Goal: Task Accomplishment & Management: Use online tool/utility

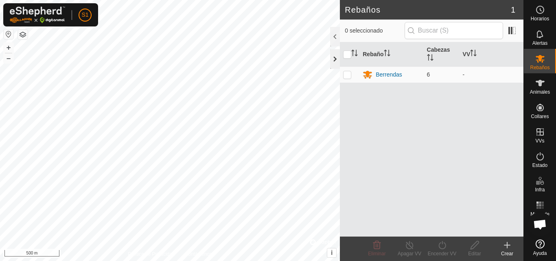
click at [335, 61] on div at bounding box center [335, 59] width 10 height 20
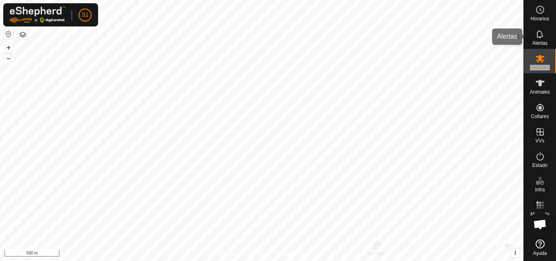
drag, startPoint x: 555, startPoint y: 65, endPoint x: 555, endPoint y: 39, distance: 26.4
click at [555, 39] on nav "Horarios Alertas Rebaños Animales Collares VVs Estado Infra Mapa de Calor Ayuda" at bounding box center [540, 130] width 32 height 261
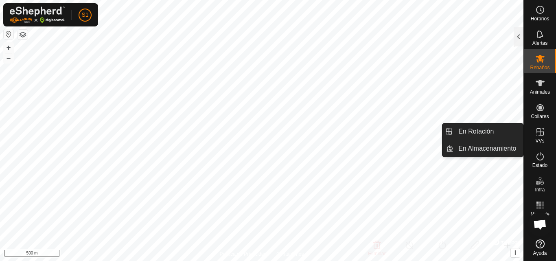
click at [539, 132] on icon at bounding box center [539, 131] width 7 height 7
click at [474, 133] on link "En Rotación" at bounding box center [488, 131] width 70 height 16
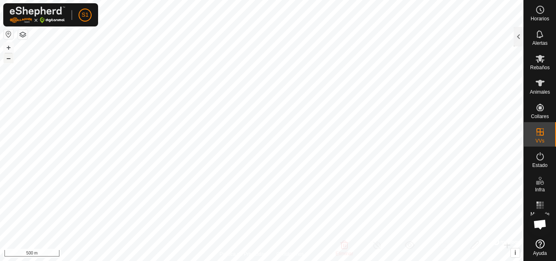
click at [10, 58] on button "–" at bounding box center [9, 58] width 10 height 10
click at [8, 48] on button "+" at bounding box center [9, 48] width 10 height 10
click at [8, 47] on button "+" at bounding box center [9, 48] width 10 height 10
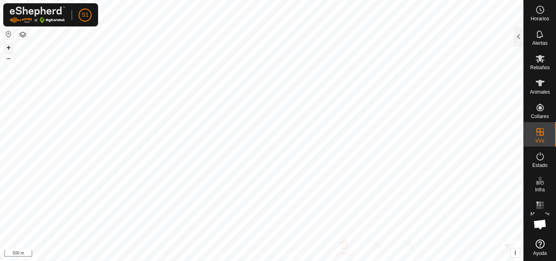
click at [9, 49] on button "+" at bounding box center [9, 48] width 10 height 10
click at [11, 46] on button "+" at bounding box center [9, 48] width 10 height 10
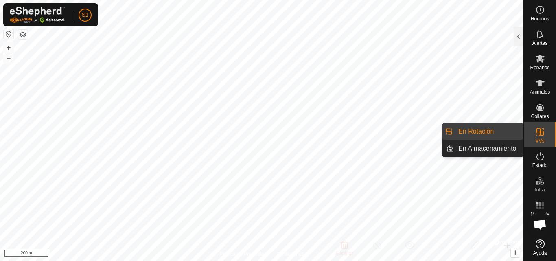
click at [542, 138] on es-virtualpaddocks-svg-icon at bounding box center [540, 131] width 15 height 13
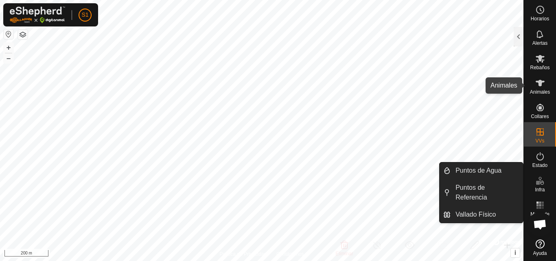
click at [540, 87] on icon at bounding box center [540, 83] width 10 height 10
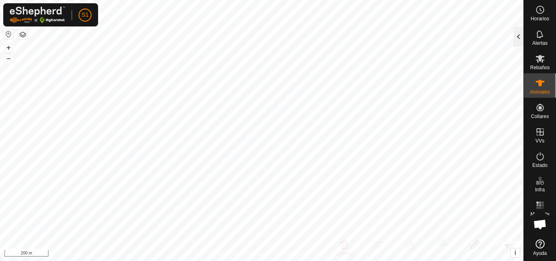
click at [518, 35] on div at bounding box center [518, 37] width 10 height 20
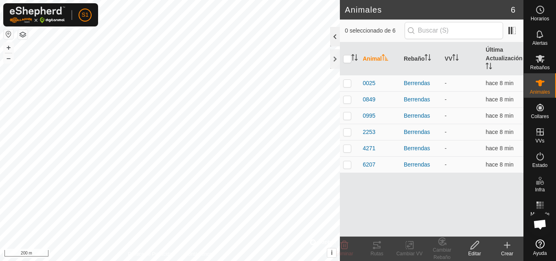
click at [333, 39] on div at bounding box center [335, 37] width 10 height 20
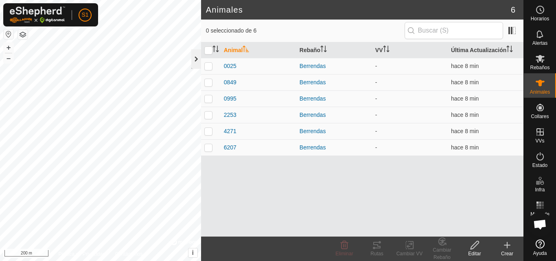
click at [193, 59] on div at bounding box center [196, 59] width 10 height 20
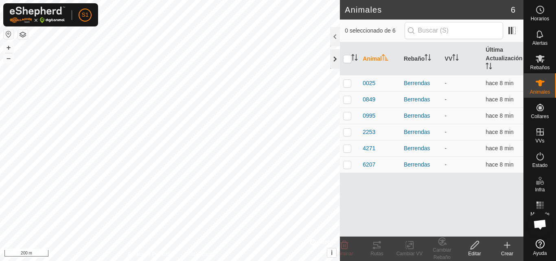
click at [334, 62] on div at bounding box center [335, 59] width 10 height 20
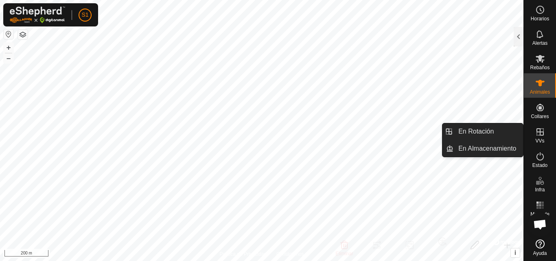
click at [539, 137] on es-virtualpaddocks-svg-icon at bounding box center [540, 131] width 15 height 13
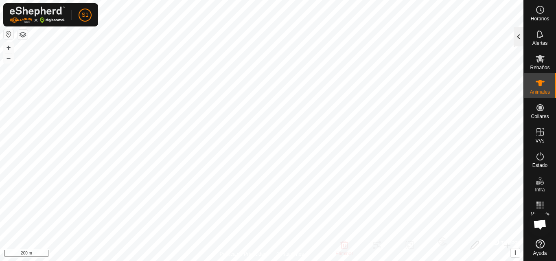
click at [519, 40] on div at bounding box center [518, 37] width 10 height 20
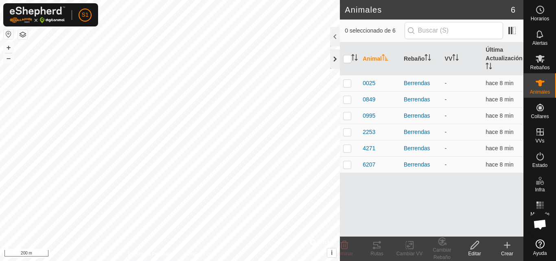
click at [333, 60] on div at bounding box center [335, 59] width 10 height 20
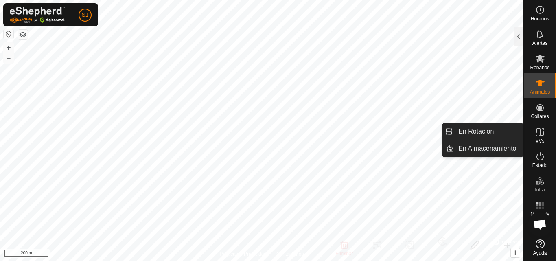
click at [540, 137] on es-virtualpaddocks-svg-icon at bounding box center [540, 131] width 15 height 13
click at [484, 133] on link "En Rotación" at bounding box center [488, 131] width 70 height 16
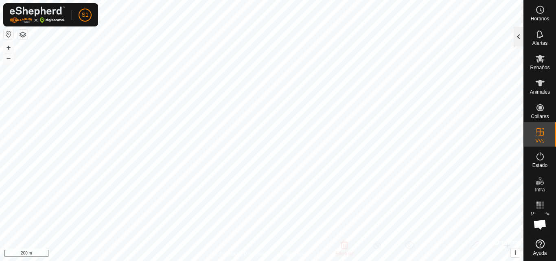
click at [517, 45] on div at bounding box center [518, 37] width 10 height 20
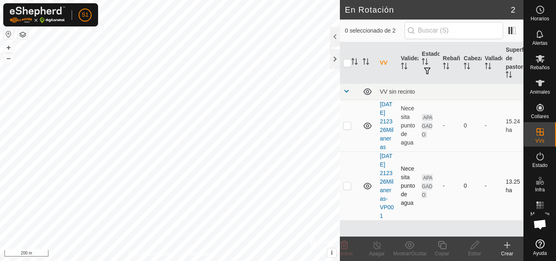
click at [349, 189] on p-checkbox at bounding box center [347, 185] width 8 height 7
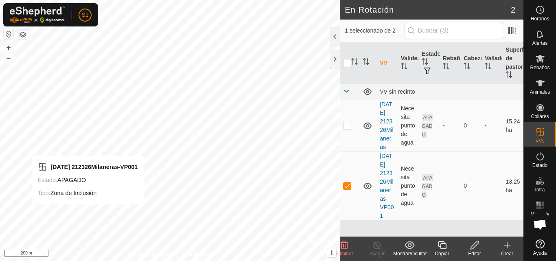
checkbox input "false"
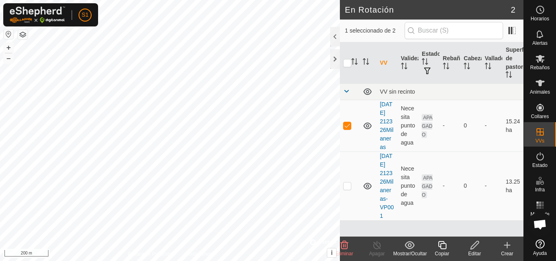
checkbox input "false"
checkbox input "true"
click at [474, 248] on icon at bounding box center [475, 245] width 10 height 10
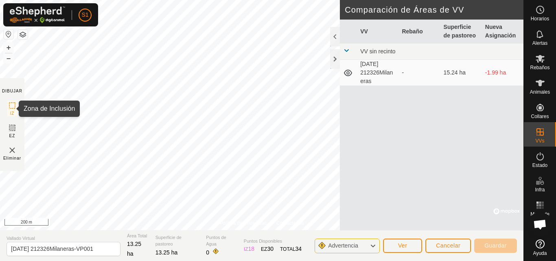
click at [13, 106] on icon at bounding box center [12, 105] width 10 height 10
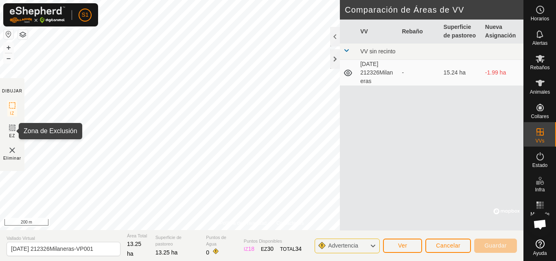
click at [11, 130] on icon at bounding box center [12, 128] width 10 height 10
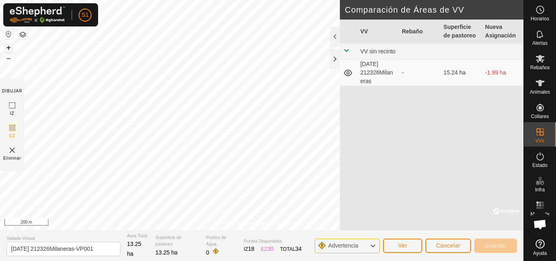
click at [10, 48] on button "+" at bounding box center [9, 48] width 10 height 10
click at [10, 47] on button "+" at bounding box center [9, 48] width 10 height 10
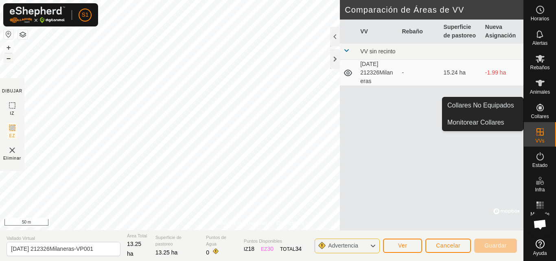
click at [9, 60] on button "–" at bounding box center [9, 58] width 10 height 10
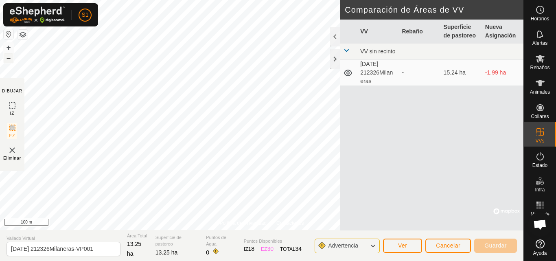
click at [9, 60] on button "–" at bounding box center [9, 58] width 10 height 10
click at [116, 166] on div "[DATE] 212326Milaneras-VP001 Estado: APAGADO Tipo: Zona de Inclusión + – ⇧ i © …" at bounding box center [261, 115] width 523 height 230
click at [9, 50] on button "+" at bounding box center [9, 48] width 10 height 10
click at [6, 48] on button "+" at bounding box center [9, 48] width 10 height 10
click at [8, 47] on button "+" at bounding box center [9, 48] width 10 height 10
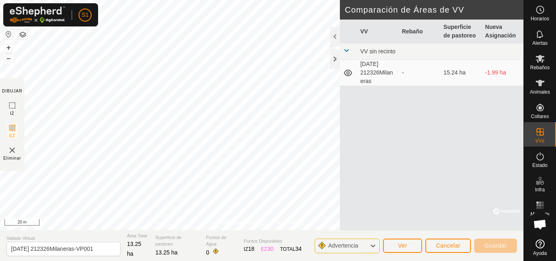
click at [163, 0] on html "S1 Horarios Alertas Rebaños Animales Collares VVs Estado Infra Mapa de Calor Ay…" at bounding box center [278, 130] width 556 height 261
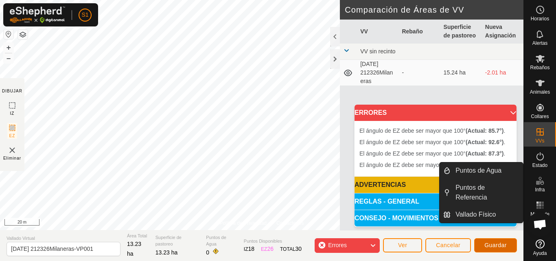
click at [500, 246] on span "Guardar" at bounding box center [495, 245] width 22 height 7
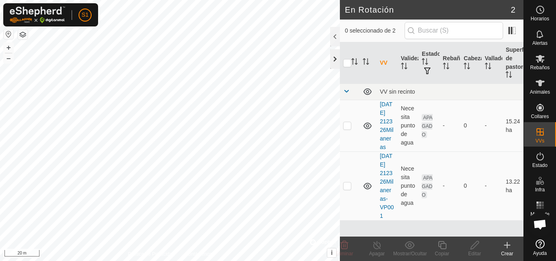
click at [334, 61] on div at bounding box center [335, 59] width 10 height 20
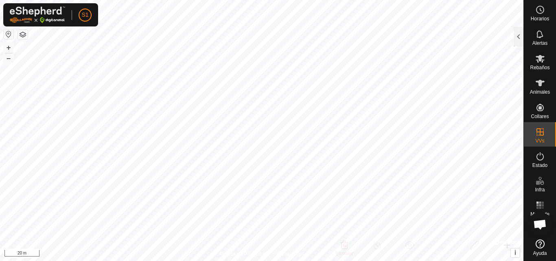
click at [334, 0] on html "S1 Horarios Alertas Rebaños Animales Collares VVs Estado Infra Mapa de Calor Ay…" at bounding box center [278, 130] width 556 height 261
click at [7, 60] on button "–" at bounding box center [9, 58] width 10 height 10
click at [8, 59] on button "–" at bounding box center [9, 58] width 10 height 10
checkbox input "true"
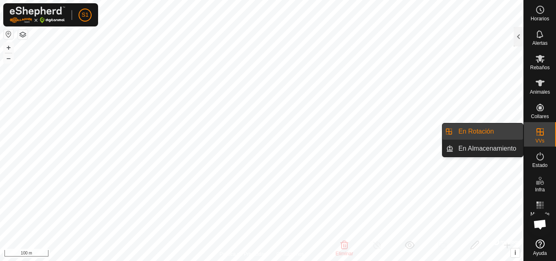
click at [487, 135] on link "En Rotación" at bounding box center [488, 131] width 70 height 16
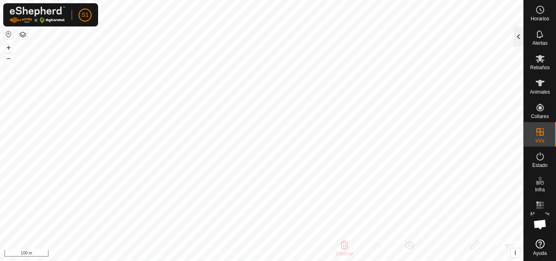
click at [517, 38] on div at bounding box center [518, 37] width 10 height 20
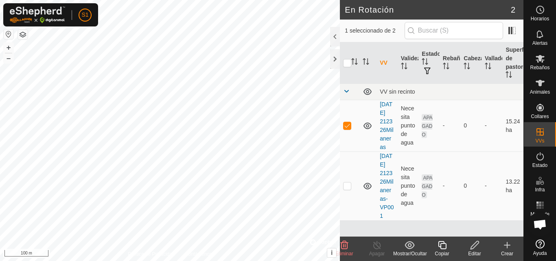
click at [345, 250] on div "Eliminar" at bounding box center [344, 253] width 33 height 7
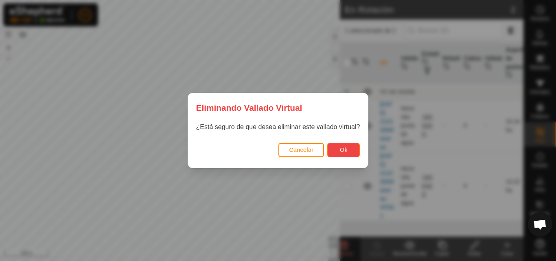
click at [345, 151] on span "Ok" at bounding box center [344, 149] width 8 height 7
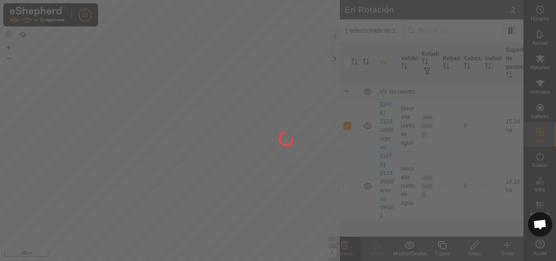
checkbox input "false"
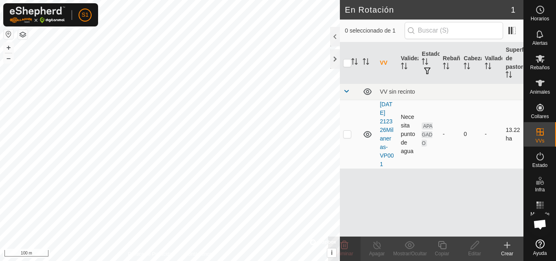
click at [347, 135] on p-checkbox at bounding box center [347, 134] width 8 height 7
checkbox input "true"
click at [334, 61] on div at bounding box center [335, 59] width 10 height 20
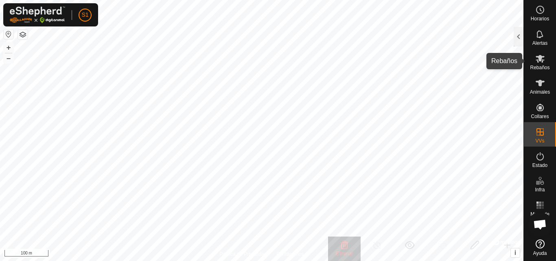
click at [536, 61] on icon at bounding box center [540, 59] width 10 height 10
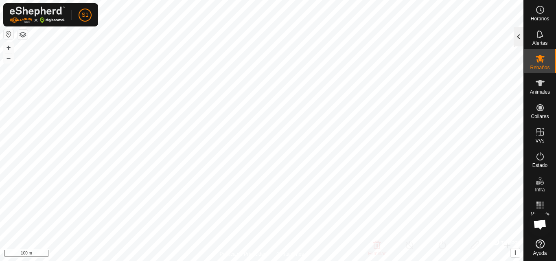
click at [517, 43] on div at bounding box center [518, 37] width 10 height 20
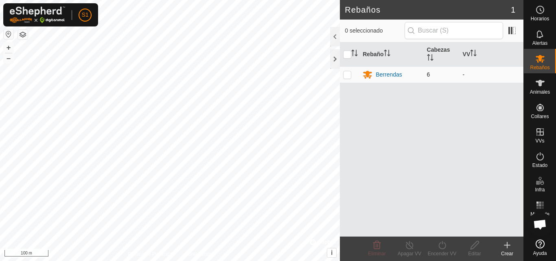
click at [346, 76] on p-checkbox at bounding box center [347, 74] width 8 height 7
checkbox input "true"
click at [348, 77] on p-checkbox at bounding box center [347, 74] width 8 height 7
checkbox input "false"
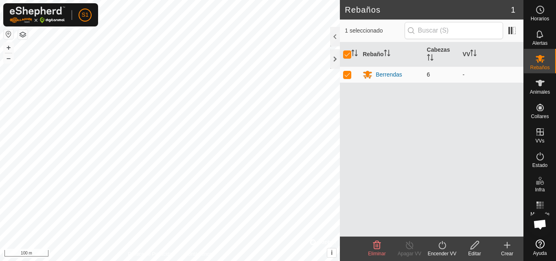
checkbox input "false"
click at [348, 77] on p-checkbox at bounding box center [347, 74] width 8 height 7
checkbox input "true"
click at [335, 60] on div at bounding box center [335, 59] width 10 height 20
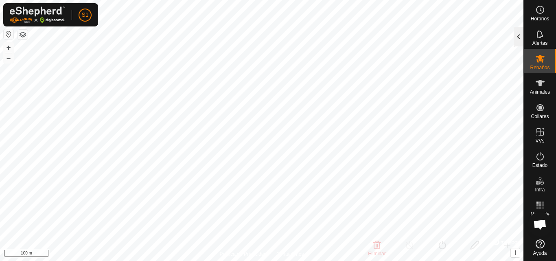
click at [516, 37] on div at bounding box center [518, 37] width 10 height 20
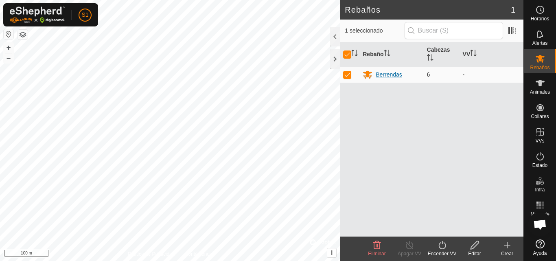
click at [382, 74] on div "Berrendas" at bounding box center [389, 74] width 26 height 9
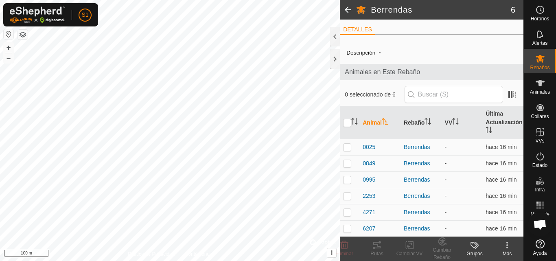
scroll to position [0, 0]
click at [336, 57] on div at bounding box center [335, 59] width 10 height 20
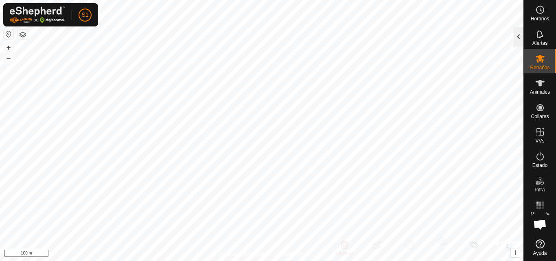
click at [520, 34] on div at bounding box center [518, 37] width 10 height 20
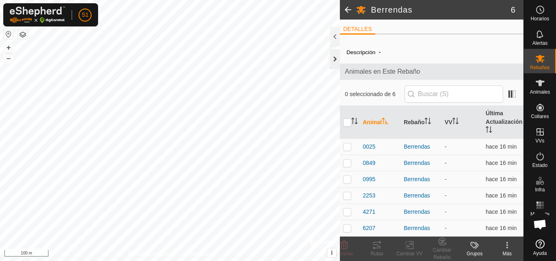
click at [336, 62] on div at bounding box center [335, 59] width 10 height 20
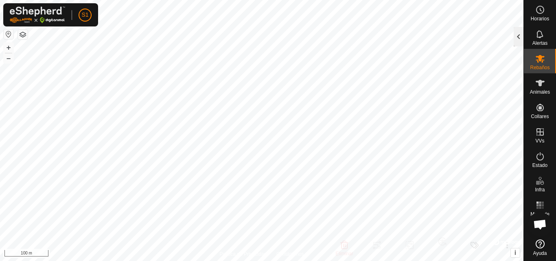
click at [519, 39] on div at bounding box center [518, 37] width 10 height 20
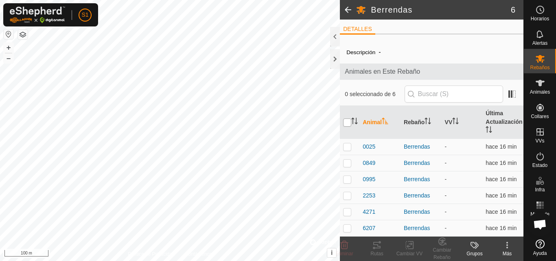
click at [347, 125] on input "checkbox" at bounding box center [347, 122] width 8 height 8
checkbox input "true"
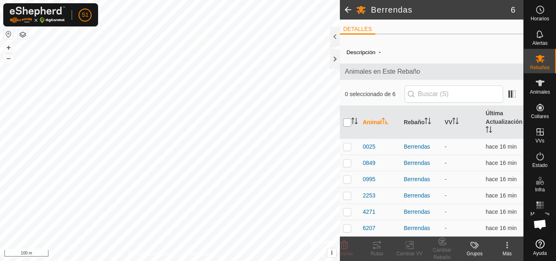
checkbox input "true"
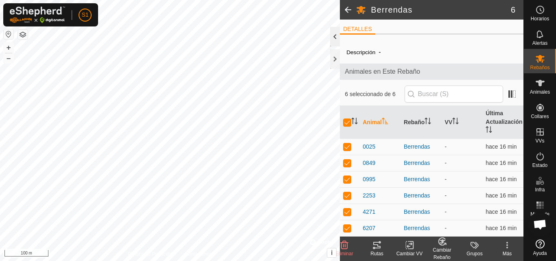
click at [337, 41] on div at bounding box center [335, 37] width 10 height 20
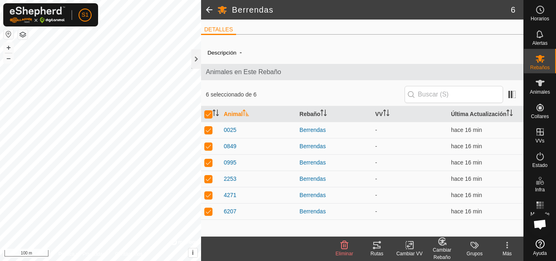
click at [507, 245] on icon at bounding box center [507, 245] width 2 height 2
click at [199, 57] on div at bounding box center [196, 59] width 10 height 20
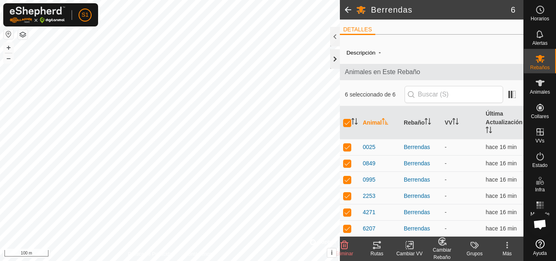
click at [334, 59] on div at bounding box center [335, 59] width 10 height 20
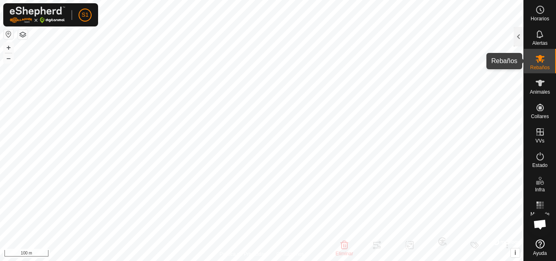
click at [543, 63] on icon at bounding box center [540, 59] width 10 height 10
click at [520, 37] on div at bounding box center [518, 37] width 10 height 20
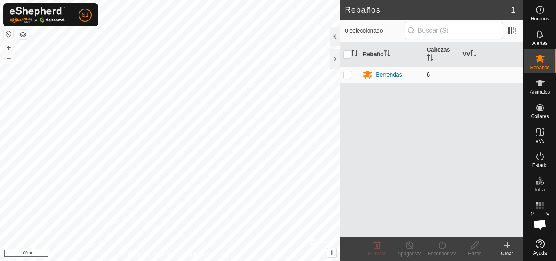
click at [349, 75] on p-checkbox at bounding box center [347, 74] width 8 height 7
checkbox input "true"
click at [445, 249] on icon at bounding box center [442, 245] width 10 height 10
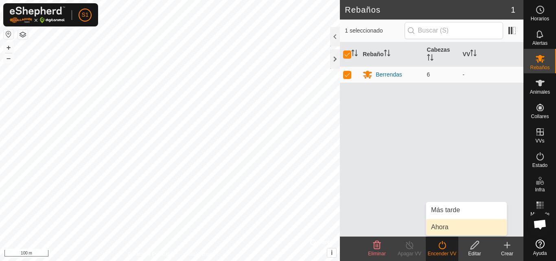
click at [448, 226] on link "Ahora" at bounding box center [466, 227] width 81 height 16
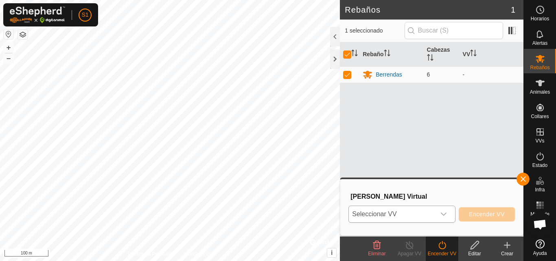
click at [448, 213] on div "dropdown trigger" at bounding box center [443, 214] width 16 height 16
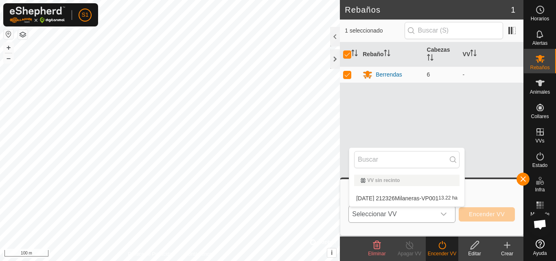
click at [406, 196] on li "[DATE] 212326Milaneras-VP001 13.22 ha" at bounding box center [406, 198] width 115 height 16
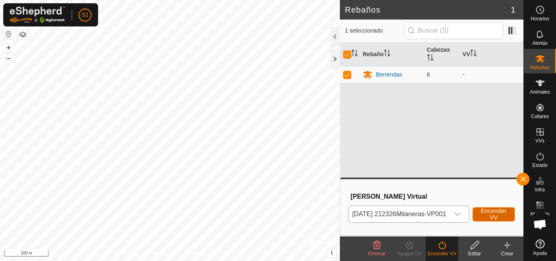
click at [507, 212] on span "Encender VV" at bounding box center [493, 213] width 26 height 13
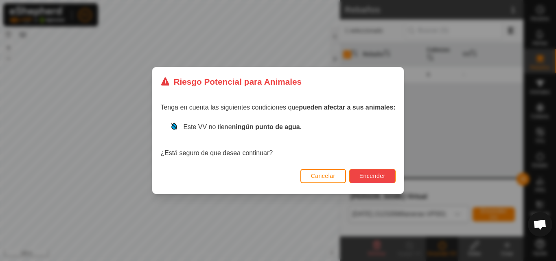
click at [380, 178] on span "Encender" at bounding box center [372, 176] width 26 height 7
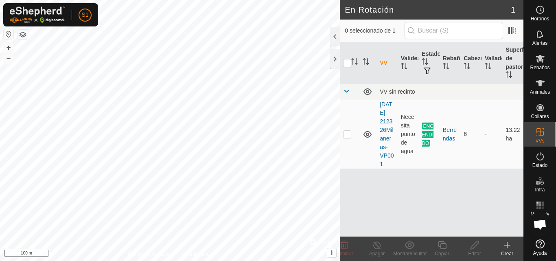
click at [334, 60] on div at bounding box center [335, 59] width 10 height 20
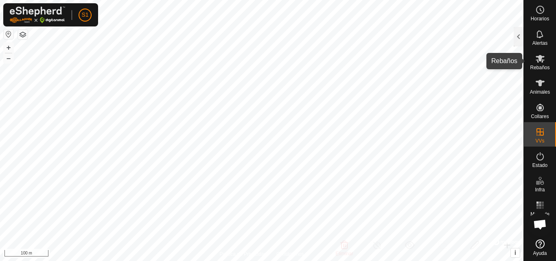
click at [542, 61] on icon at bounding box center [539, 59] width 9 height 8
click at [555, 40] on div "Alertas" at bounding box center [540, 36] width 32 height 24
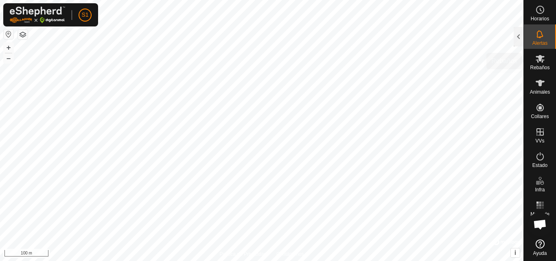
click at [541, 60] on icon at bounding box center [539, 59] width 9 height 8
click at [519, 38] on div at bounding box center [518, 37] width 10 height 20
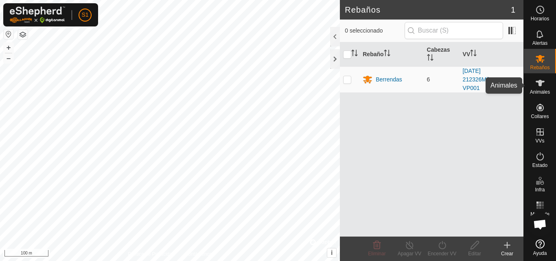
click at [539, 90] on span "Animales" at bounding box center [540, 92] width 20 height 5
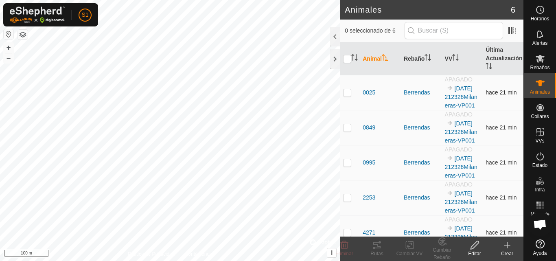
click at [347, 95] on p-checkbox at bounding box center [347, 92] width 8 height 7
click at [377, 247] on icon at bounding box center [376, 245] width 7 height 7
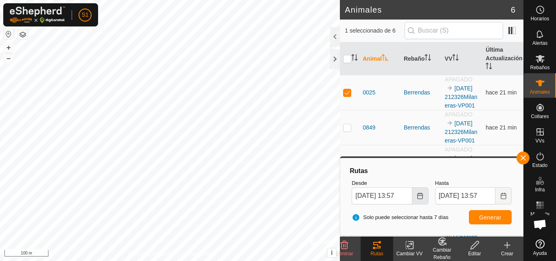
click at [420, 197] on icon "Choose Date" at bounding box center [420, 195] width 7 height 7
click at [518, 159] on button "button" at bounding box center [522, 157] width 13 height 13
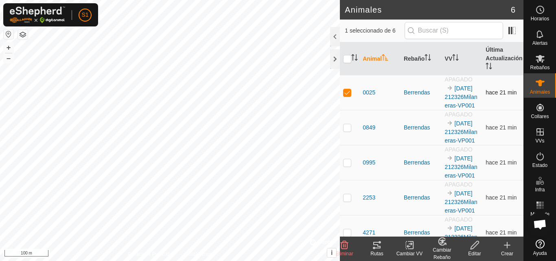
click at [347, 96] on p-checkbox at bounding box center [347, 92] width 8 height 7
checkbox input "false"
click at [349, 131] on p-checkbox at bounding box center [347, 127] width 8 height 7
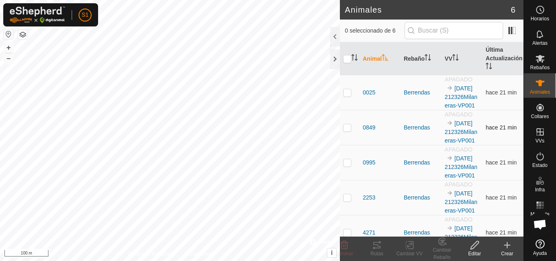
checkbox input "true"
click at [375, 248] on icon at bounding box center [376, 245] width 7 height 7
